Goal: Task Accomplishment & Management: Use online tool/utility

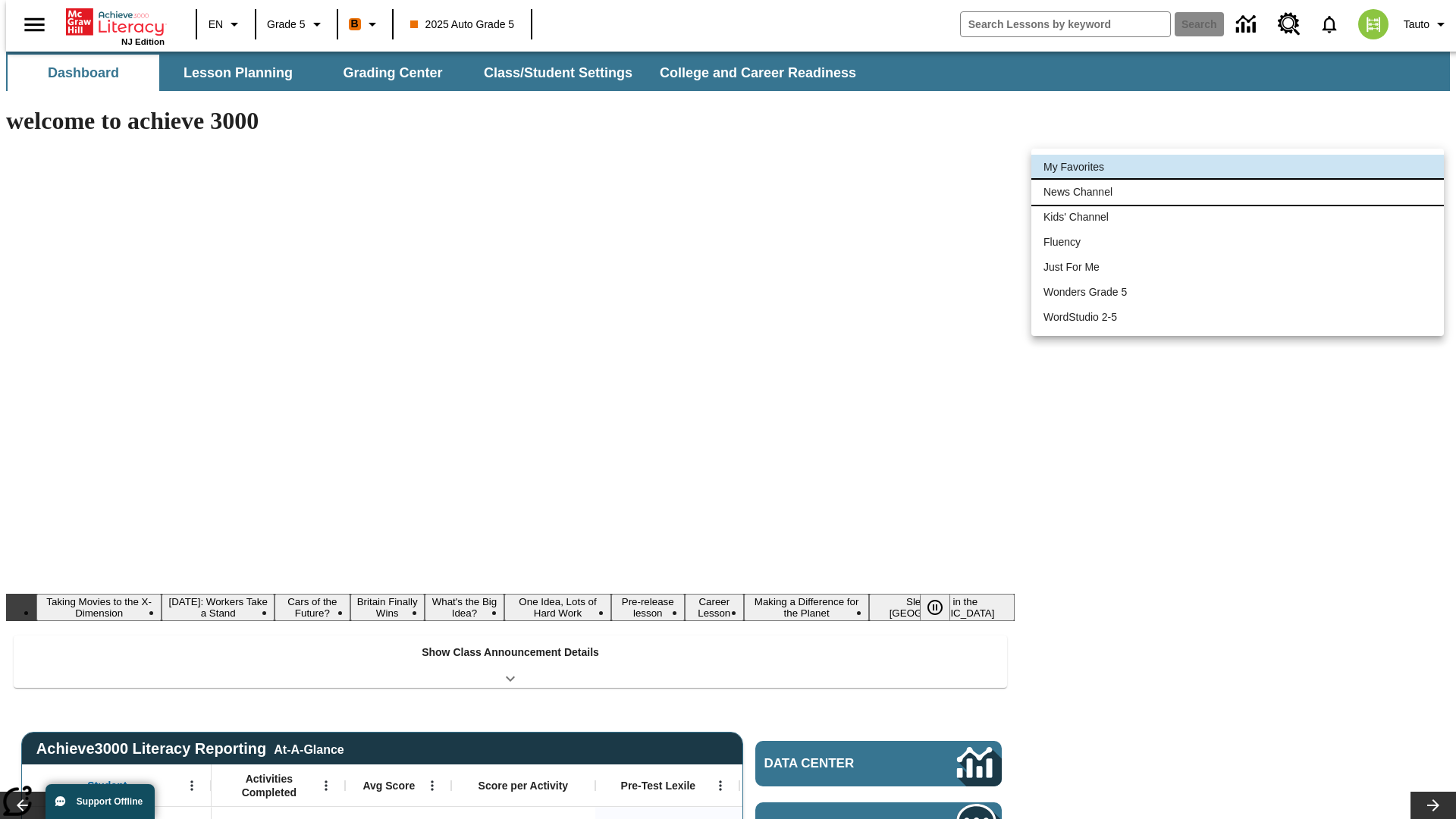
click at [1238, 192] on li "News Channel" at bounding box center [1238, 192] width 413 height 25
type input "120"
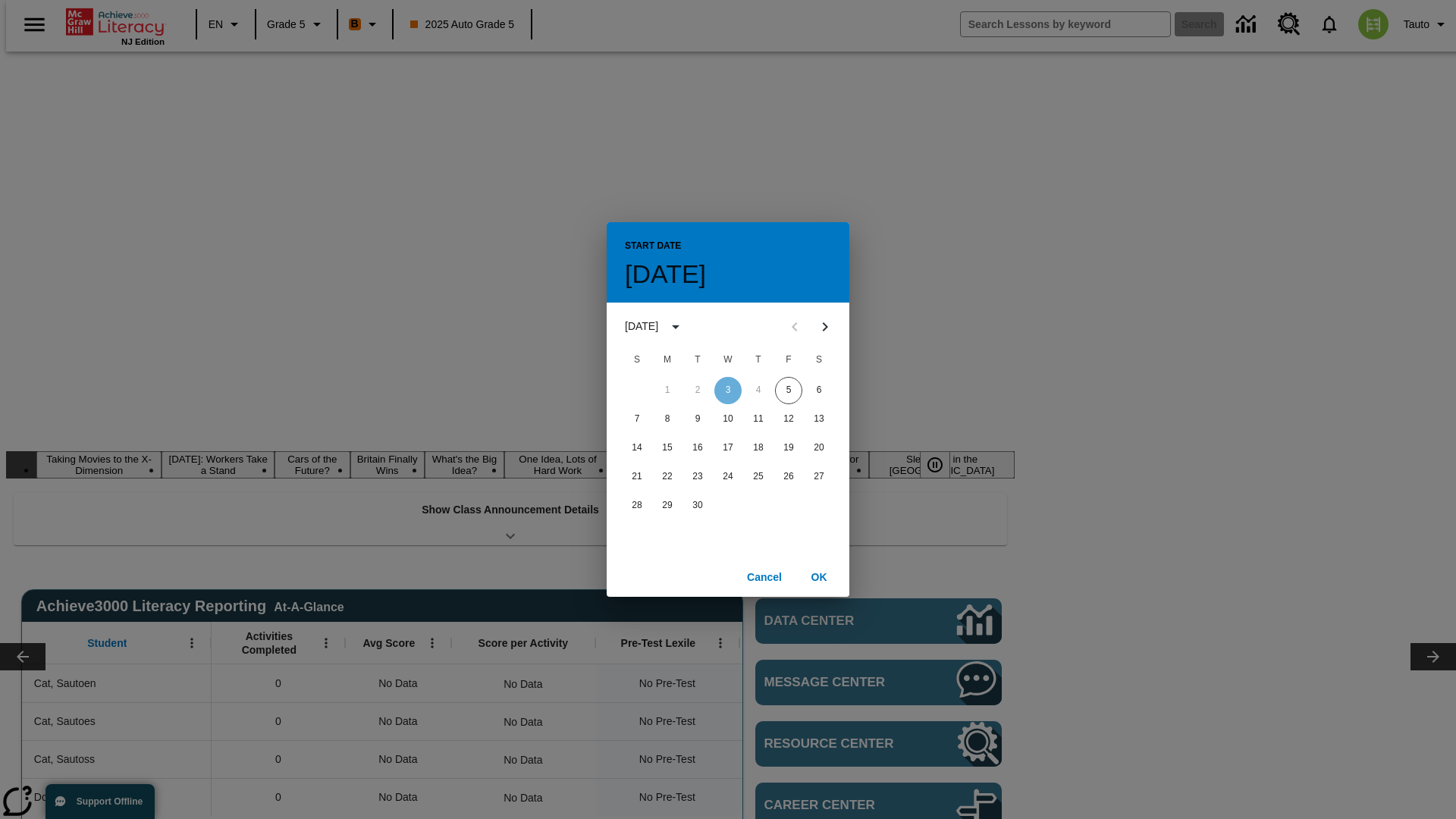
scroll to position [0, 0]
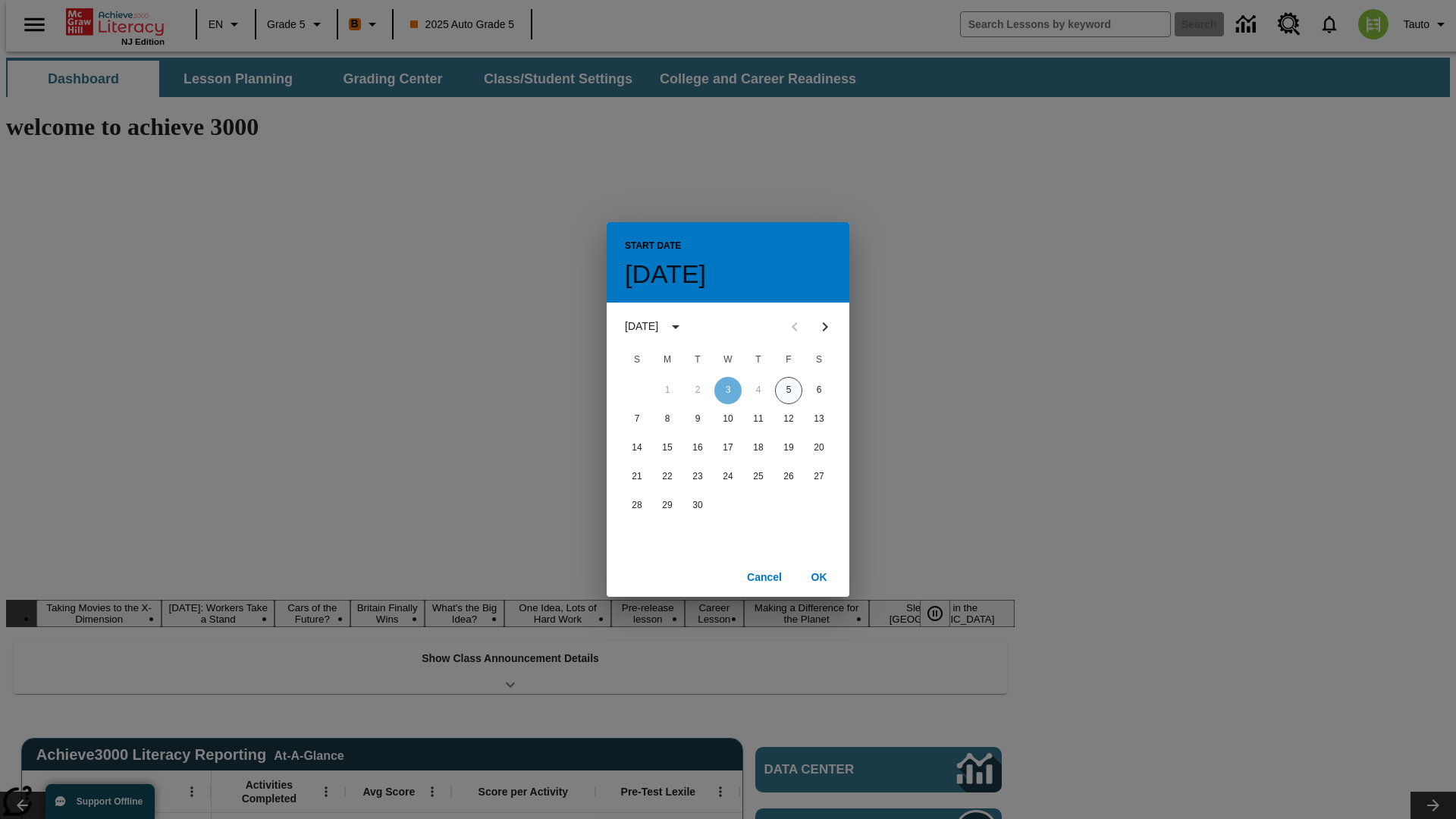
click at [788, 390] on button "5" at bounding box center [789, 391] width 28 height 28
click at [819, 576] on button "OK" at bounding box center [818, 577] width 49 height 28
